Goal: Information Seeking & Learning: Find contact information

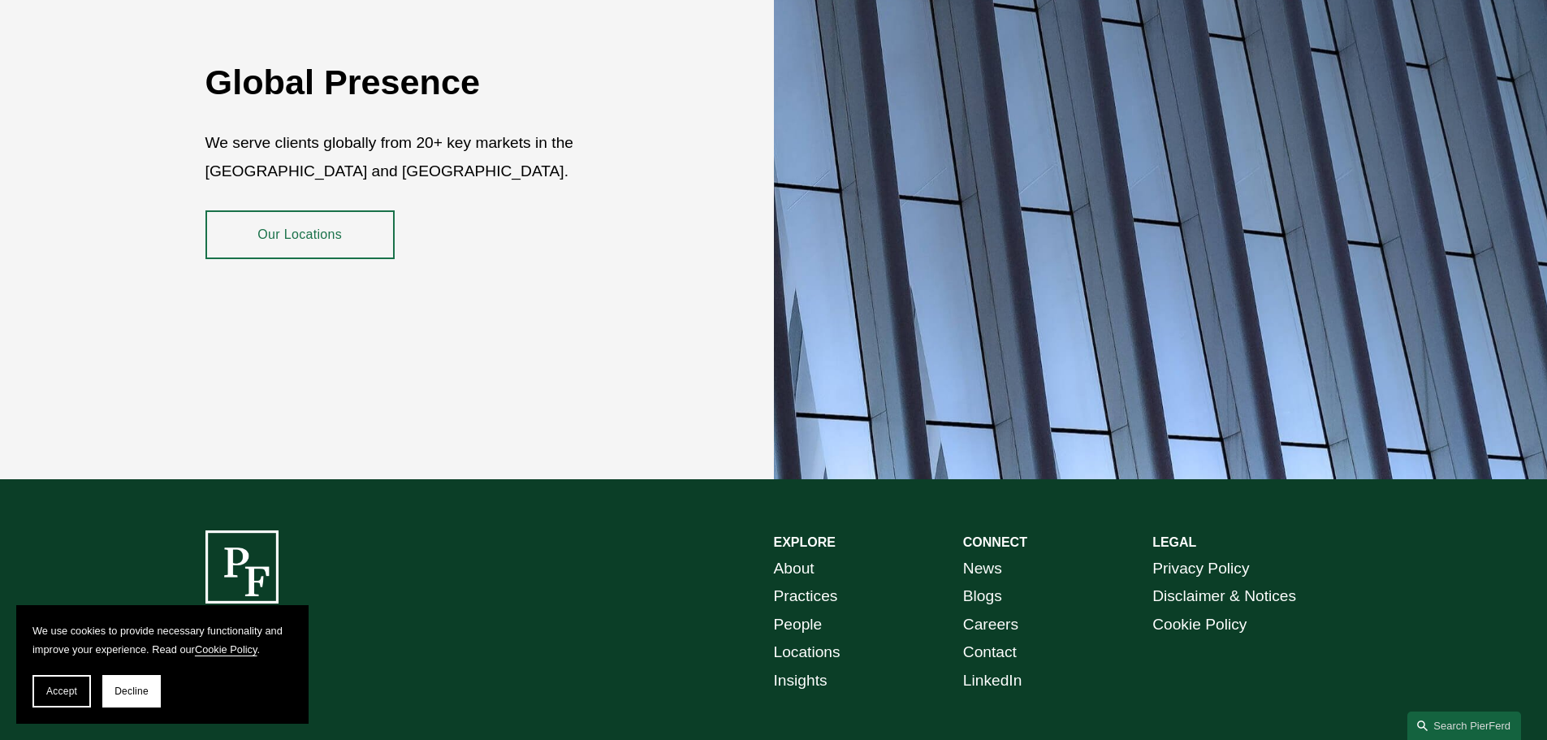
scroll to position [2881, 0]
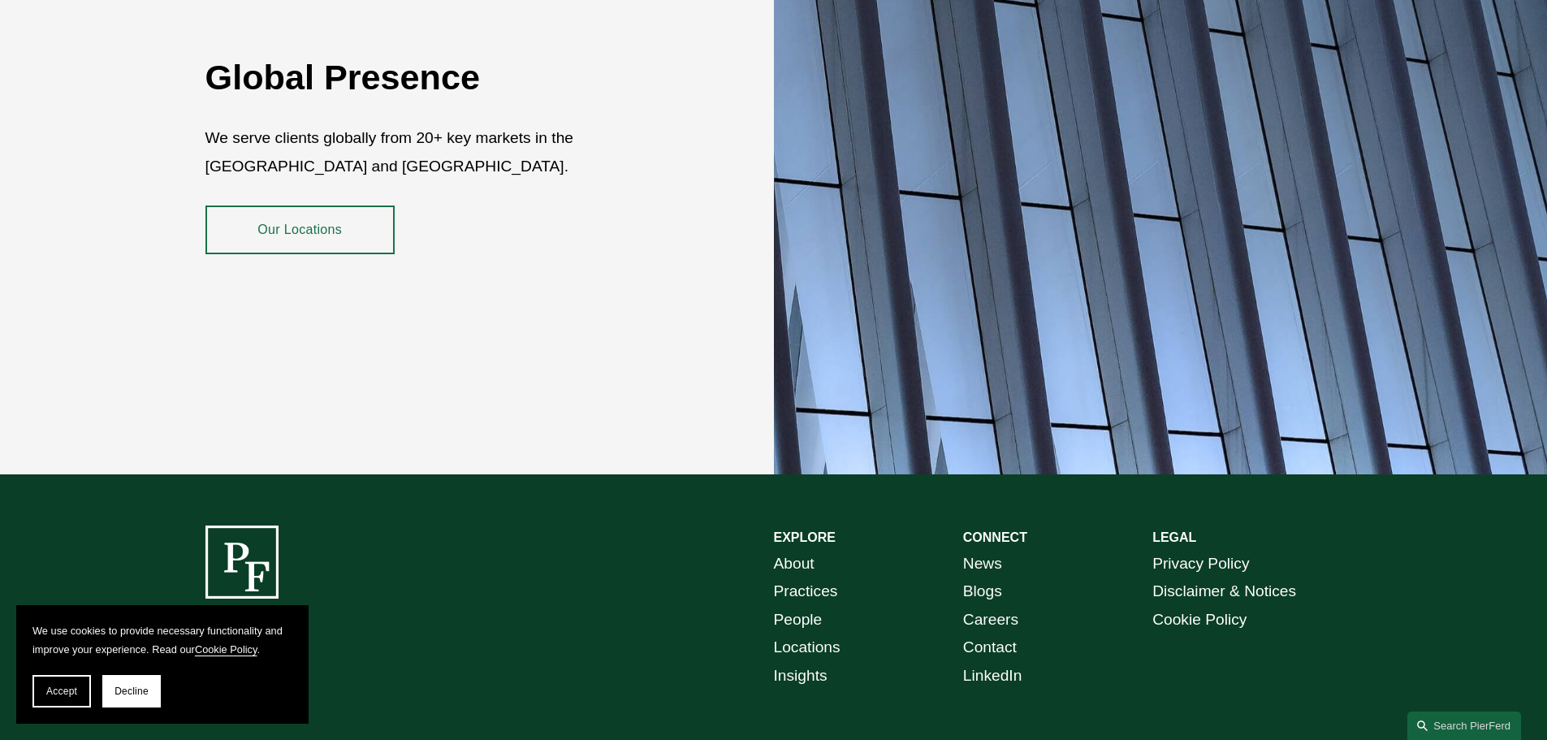
click at [815, 636] on link "Locations" at bounding box center [807, 647] width 67 height 28
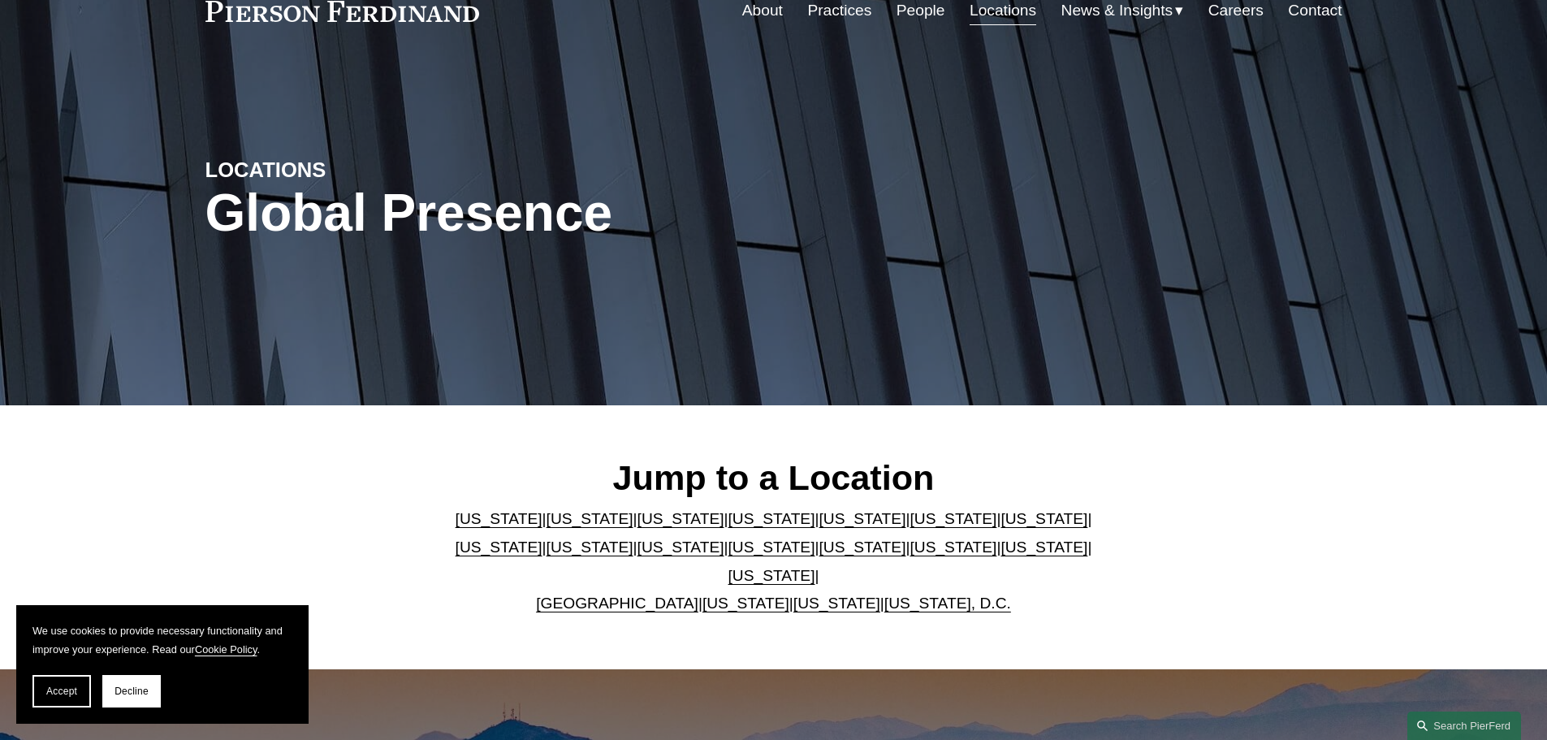
click at [1001, 525] on link "[US_STATE]" at bounding box center [1044, 518] width 87 height 17
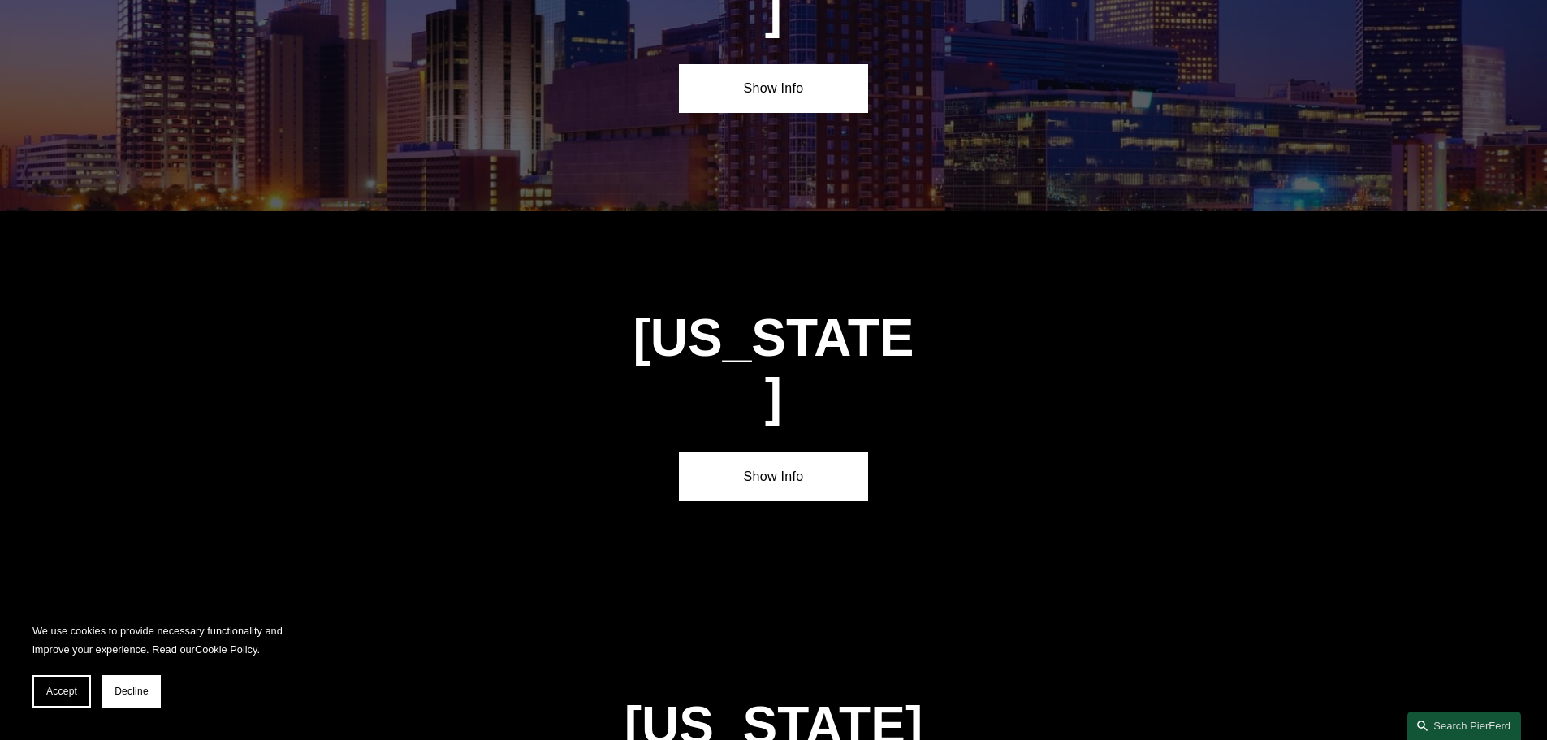
scroll to position [2790, 0]
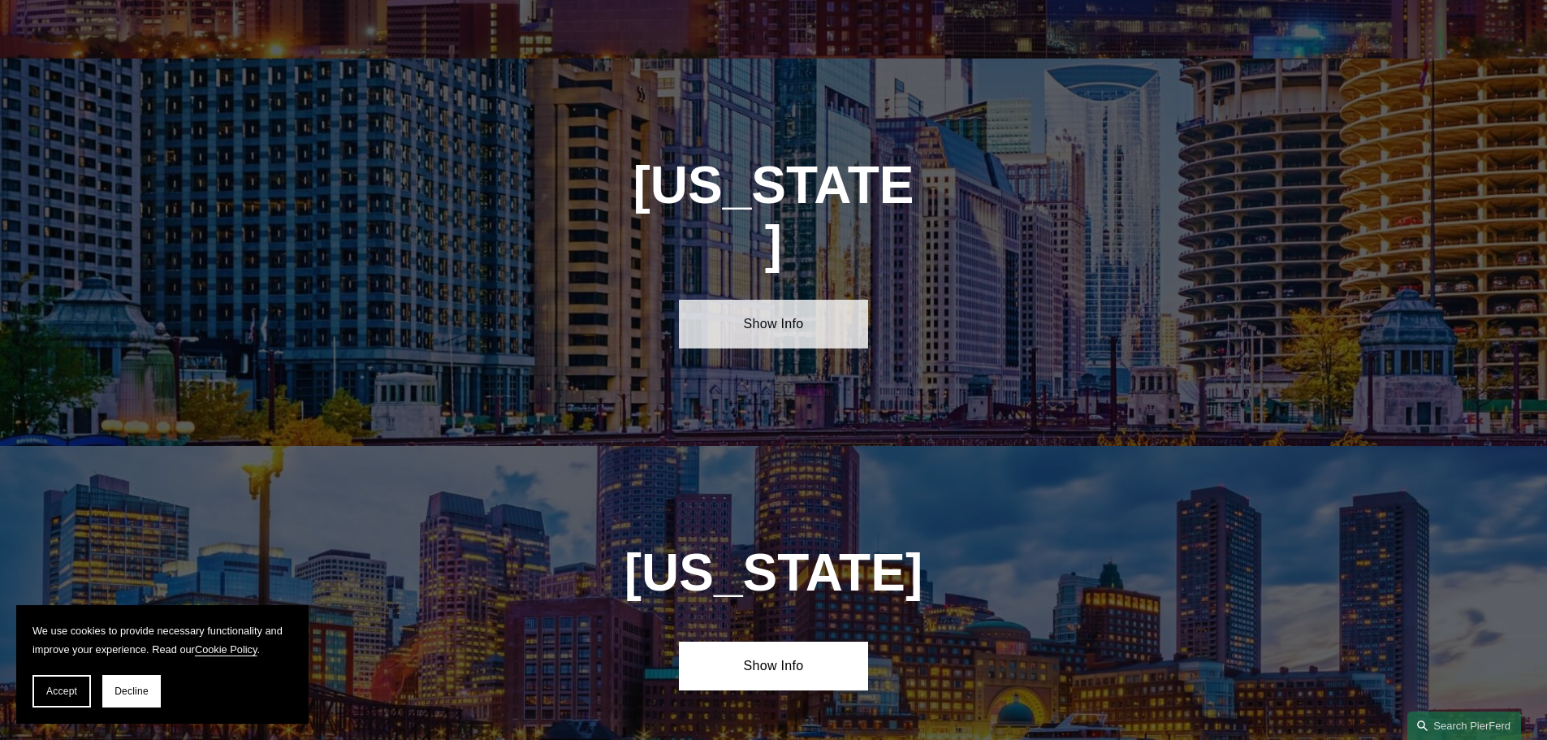
click at [779, 300] on link "Show Info" at bounding box center [773, 324] width 189 height 49
